Goal: Transaction & Acquisition: Purchase product/service

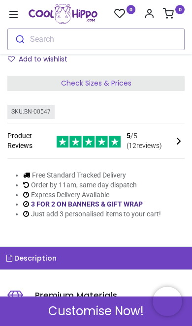
scroll to position [188, 0]
click at [12, 16] on icon at bounding box center [13, 14] width 13 height 13
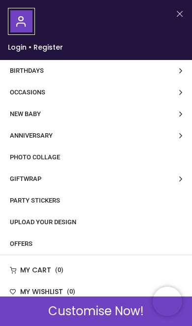
click at [176, 16] on button "Close" at bounding box center [179, 14] width 9 height 12
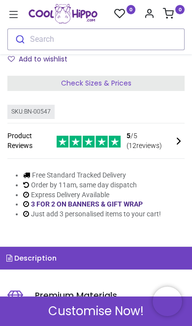
click at [121, 37] on button "Search" at bounding box center [95, 40] width 177 height 22
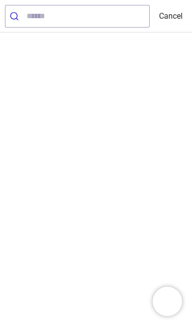
click at [75, 14] on input "search" at bounding box center [88, 16] width 123 height 22
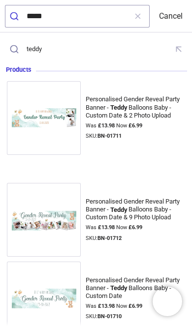
type input "*****"
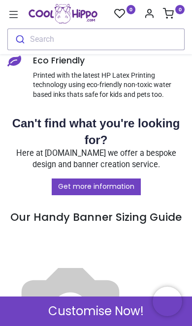
scroll to position [784, 0]
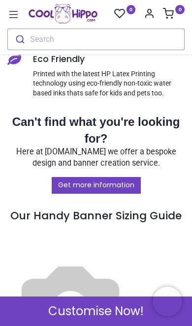
click at [14, 15] on icon at bounding box center [13, 14] width 9 height 7
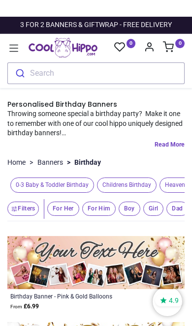
click at [79, 204] on span "Boy" at bounding box center [63, 209] width 32 height 14
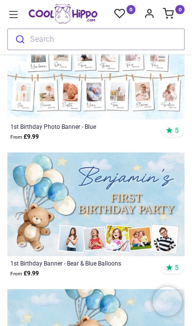
scroll to position [430, 0]
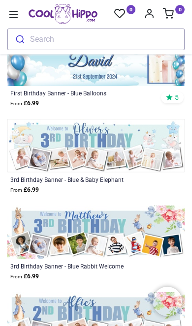
scroll to position [4333, 0]
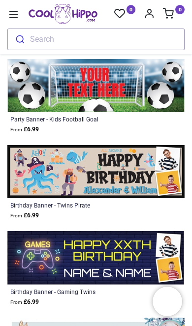
scroll to position [10111, 0]
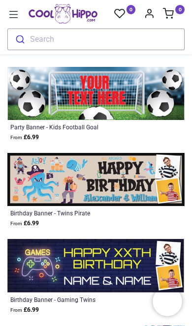
click at [12, 25] on div "Search" at bounding box center [95, 37] width 177 height 27
click at [9, 14] on icon at bounding box center [13, 14] width 13 height 13
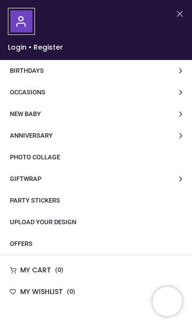
click at [140, 221] on link "Upload Your Design" at bounding box center [96, 223] width 192 height 22
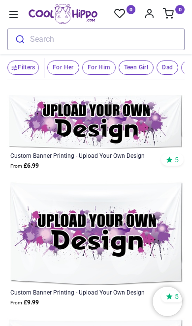
scroll to position [116, 0]
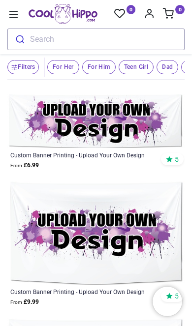
click at [141, 236] on img at bounding box center [95, 233] width 177 height 104
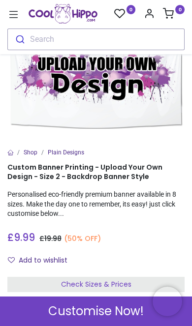
scroll to position [86, 0]
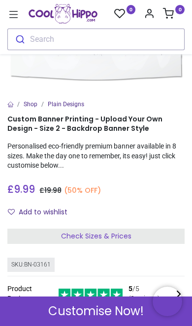
click at [75, 165] on p "Personalised eco-friendly premium banner available in 8 sizes. Make the day one…" at bounding box center [95, 156] width 177 height 29
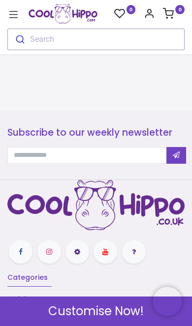
scroll to position [1688, 0]
